Goal: Transaction & Acquisition: Book appointment/travel/reservation

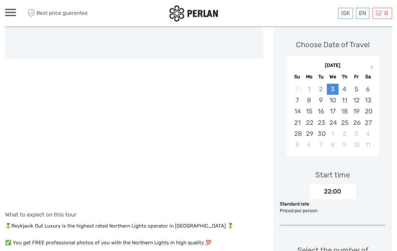
scroll to position [87, 0]
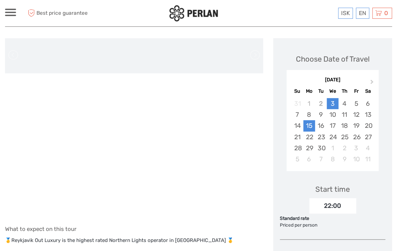
click at [315, 120] on div "15" at bounding box center [309, 125] width 12 height 11
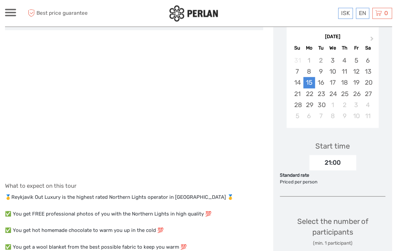
scroll to position [145, 0]
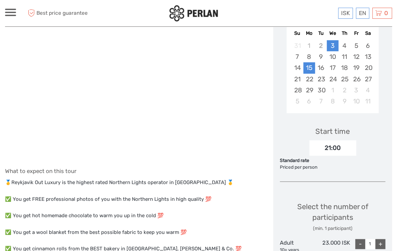
click at [332, 42] on div "3" at bounding box center [333, 45] width 12 height 11
click at [315, 62] on div "15" at bounding box center [309, 67] width 12 height 11
click at [322, 62] on div "16" at bounding box center [321, 67] width 12 height 11
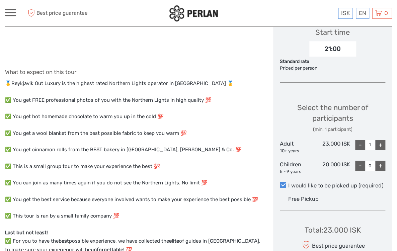
scroll to position [260, 0]
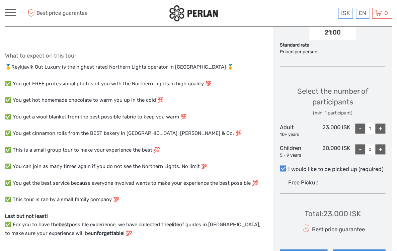
click at [384, 124] on div "+" at bounding box center [380, 129] width 10 height 10
type input "2"
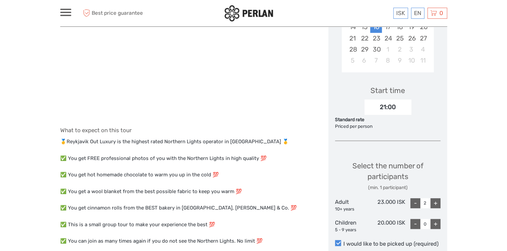
scroll to position [0, 0]
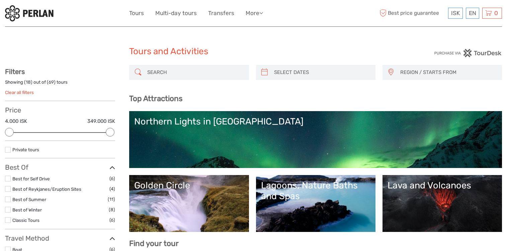
select select
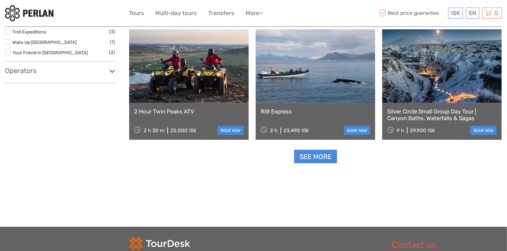
scroll to position [839, 0]
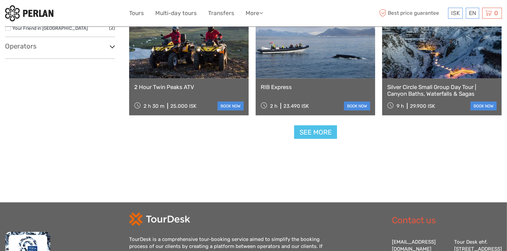
click at [319, 127] on link "See more" at bounding box center [315, 133] width 43 height 14
